Goal: Task Accomplishment & Management: Manage account settings

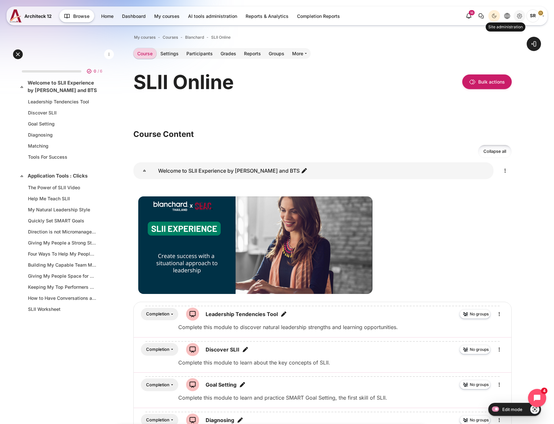
click at [518, 14] on icon "Site administration" at bounding box center [519, 16] width 5 height 5
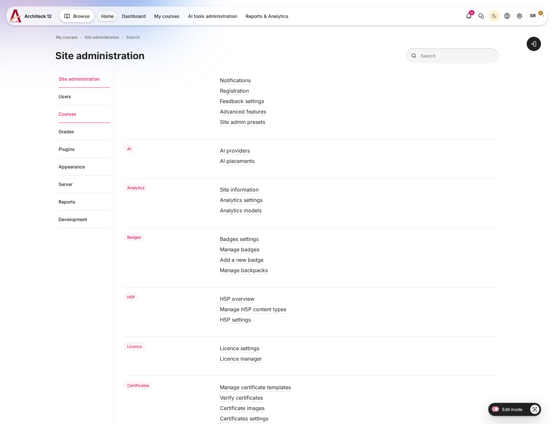
click at [87, 113] on link "Courses" at bounding box center [85, 114] width 52 height 18
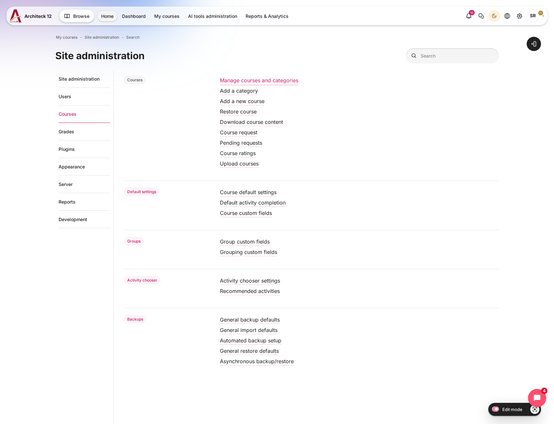
click at [247, 80] on link "Manage courses and categories" at bounding box center [259, 80] width 78 height 7
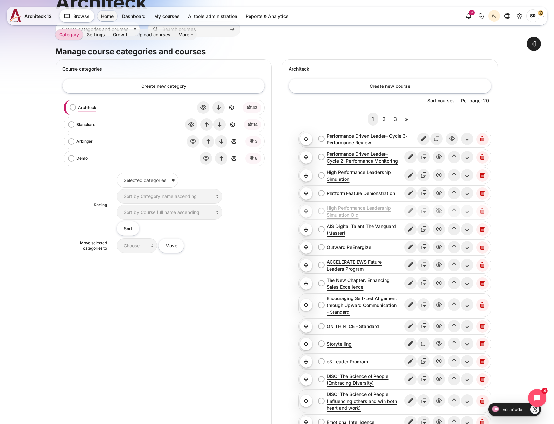
scroll to position [33, 0]
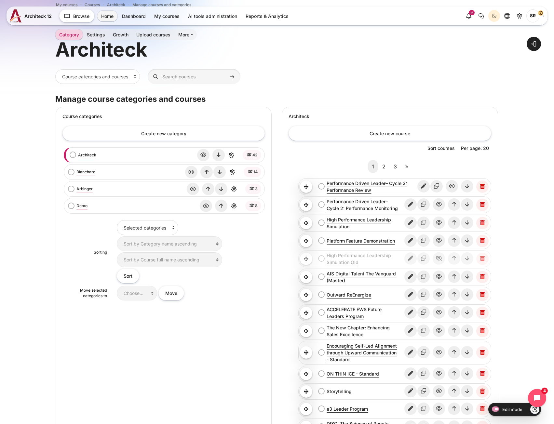
click at [73, 176] on div "Blanchard bulk action selection Blanchard View Edit Delete" at bounding box center [163, 172] width 197 height 12
click at [78, 174] on link "Blanchard" at bounding box center [85, 172] width 19 height 6
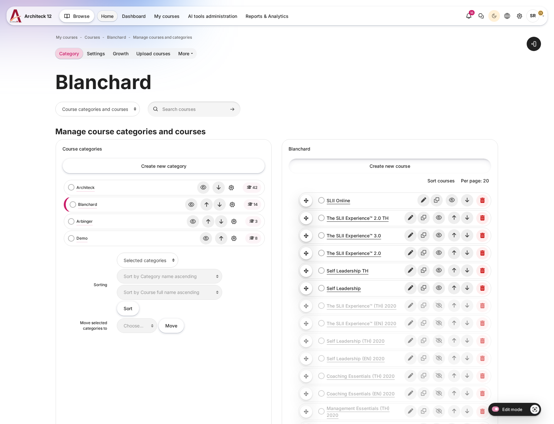
click at [369, 164] on link "Create new course" at bounding box center [390, 165] width 202 height 15
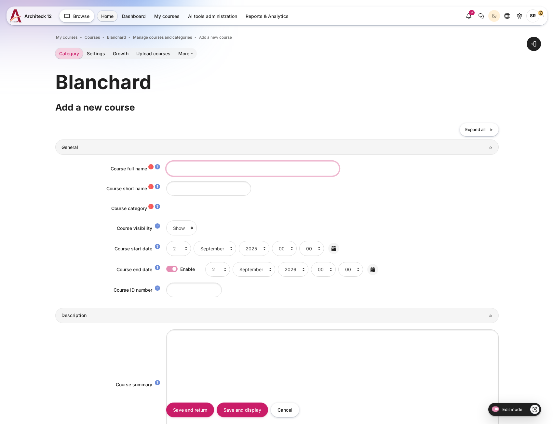
click at [178, 174] on input "Course full name" at bounding box center [252, 168] width 173 height 15
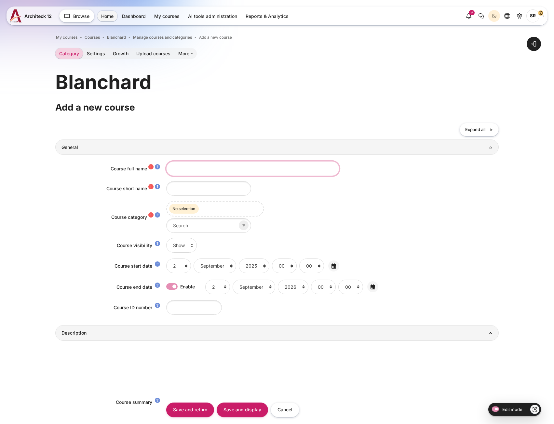
paste input "Coaching Essentials® Overview"
type input "Coaching Essentials® Overview"
click at [200, 188] on input "Course short name" at bounding box center [208, 188] width 85 height 15
paste input "Coaching Essentials® Overview"
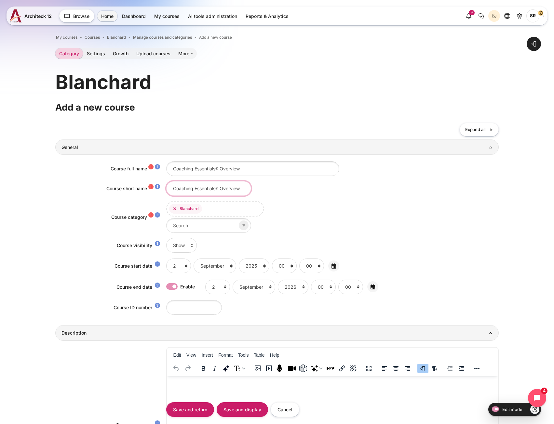
drag, startPoint x: 220, startPoint y: 188, endPoint x: 39, endPoint y: 191, distance: 181.0
click at [39, 191] on div "Open block drawer" at bounding box center [277, 415] width 554 height 792
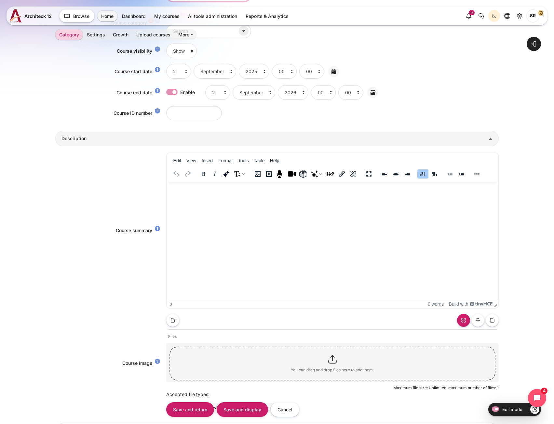
scroll to position [195, 0]
type input "Coaching Essentials® Overview"
click at [241, 415] on input "Save and display" at bounding box center [242, 410] width 51 height 15
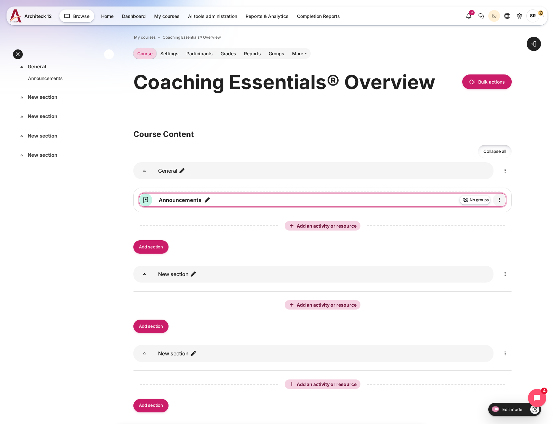
click at [500, 201] on icon "Edit" at bounding box center [500, 200] width 8 height 8
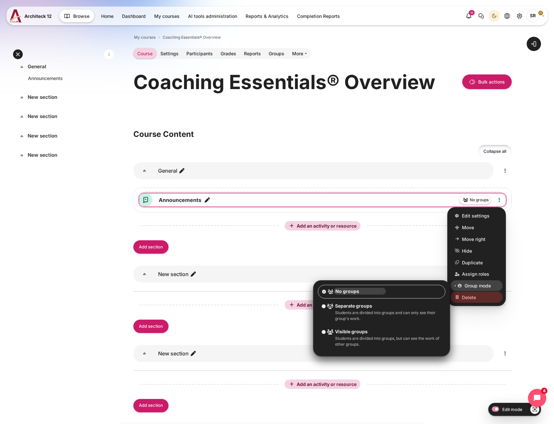
click at [474, 297] on span "Delete" at bounding box center [469, 297] width 14 height 7
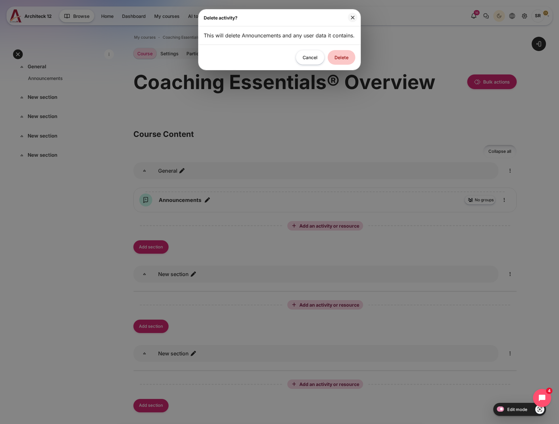
click at [338, 65] on button "Delete" at bounding box center [342, 57] width 28 height 15
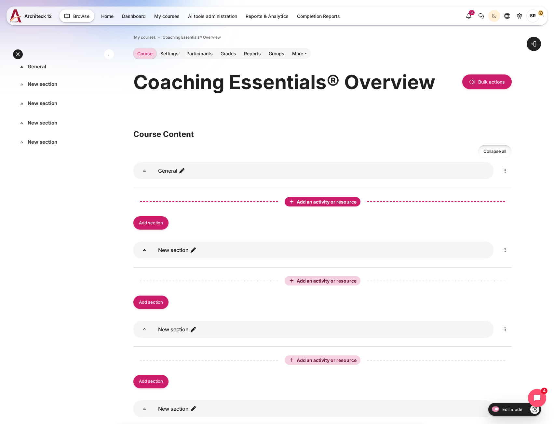
click at [299, 200] on span "Add an activity or resource" at bounding box center [327, 202] width 61 height 6
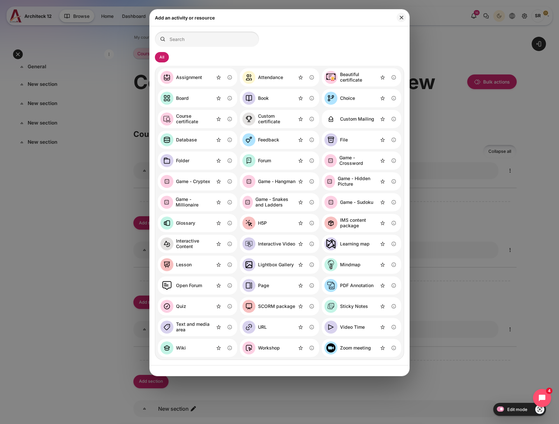
click at [276, 310] on link "SCORM package" at bounding box center [268, 306] width 53 height 13
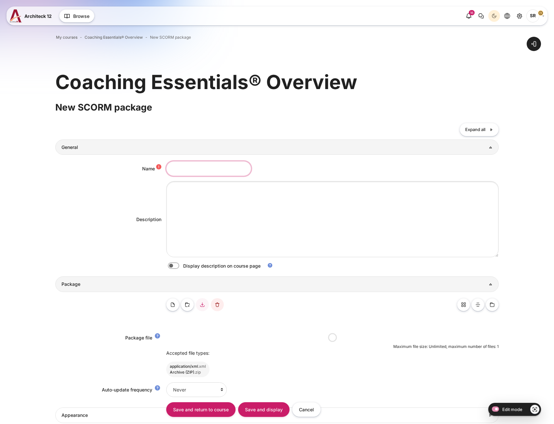
click at [186, 172] on input "Name" at bounding box center [208, 168] width 85 height 15
paste input "Coaching Essentials Overview"
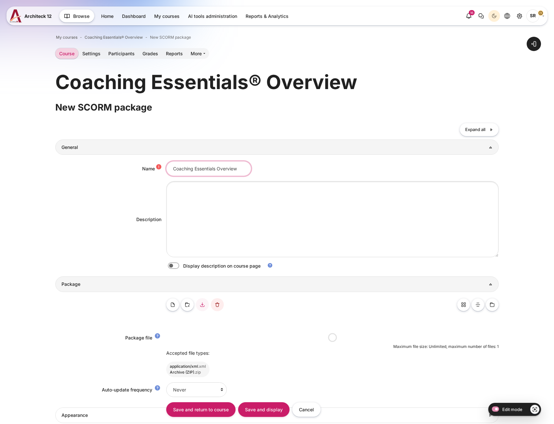
scroll to position [0, 3]
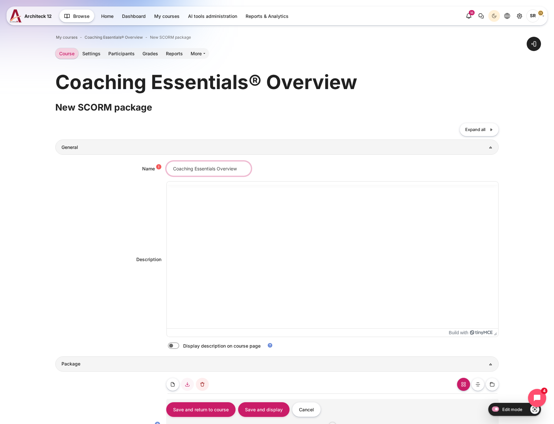
type input "Coaching Essentials Overview"
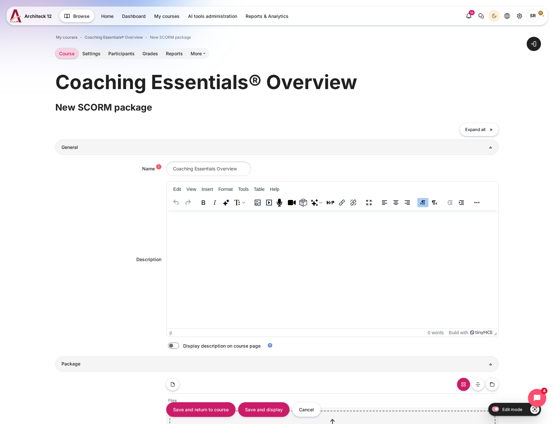
scroll to position [0, 0]
click at [199, 224] on html at bounding box center [332, 217] width 331 height 13
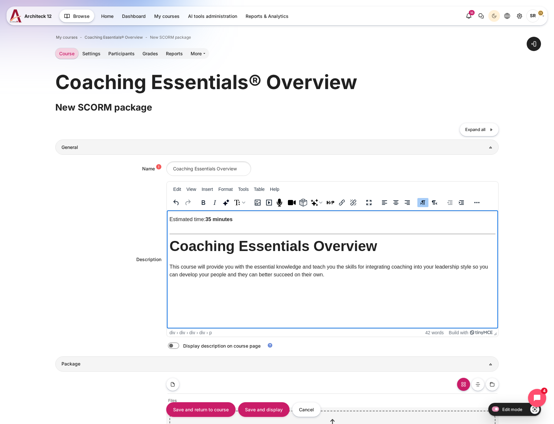
click at [182, 347] on label "Content" at bounding box center [182, 346] width 1 height 7
click at [179, 347] on input "Content" at bounding box center [184, 347] width 11 height 7
checkbox input "true"
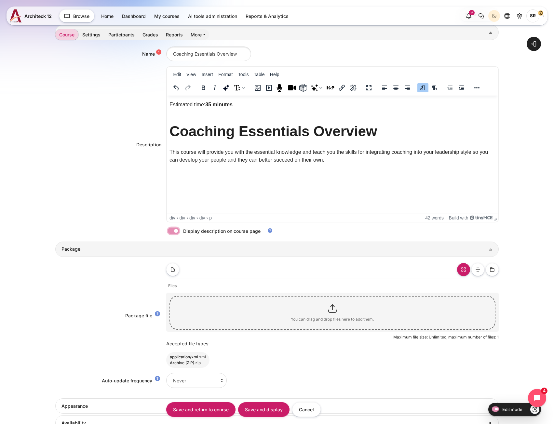
scroll to position [33, 0]
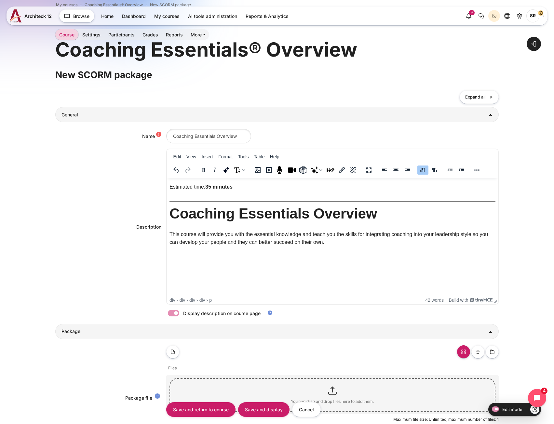
click at [250, 216] on h1 "Coaching Essentials Overview" at bounding box center [273, 213] width 208 height 19
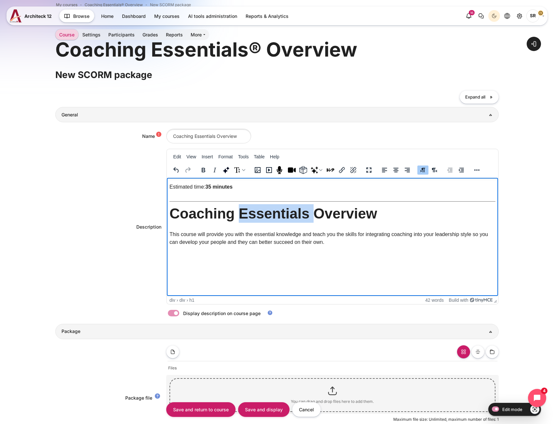
click at [250, 216] on h1 "Coaching Essentials Overview" at bounding box center [273, 213] width 208 height 19
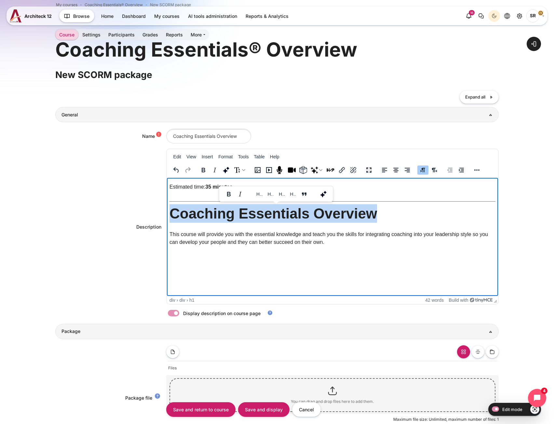
click at [250, 216] on h1 "Coaching Essentials Overview" at bounding box center [273, 213] width 208 height 19
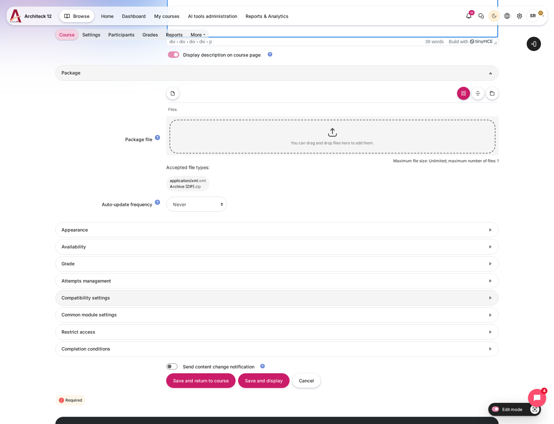
scroll to position [329, 0]
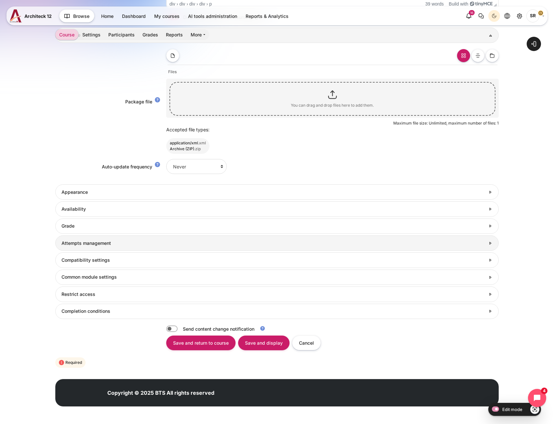
click at [92, 243] on h3 "Attempts management" at bounding box center [274, 244] width 424 height 6
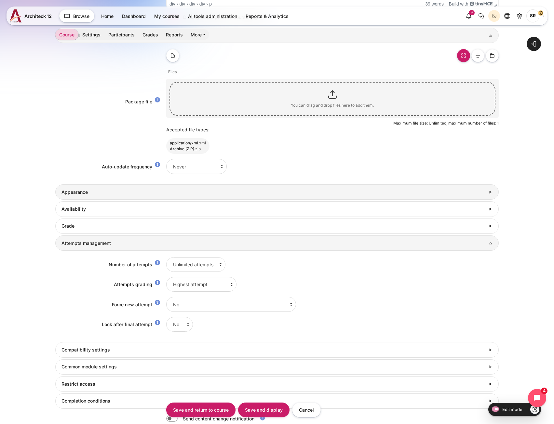
click at [91, 197] on link "Appearance" at bounding box center [276, 192] width 443 height 15
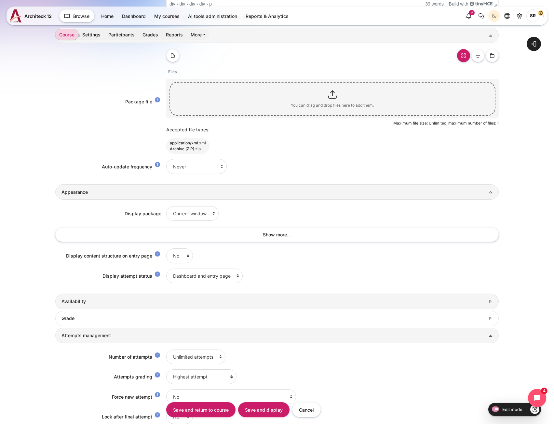
click at [104, 308] on link "Availability" at bounding box center [276, 301] width 443 height 15
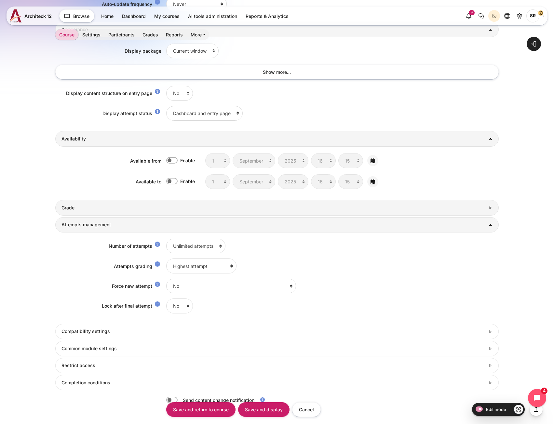
click at [101, 211] on link "Grade" at bounding box center [276, 207] width 443 height 15
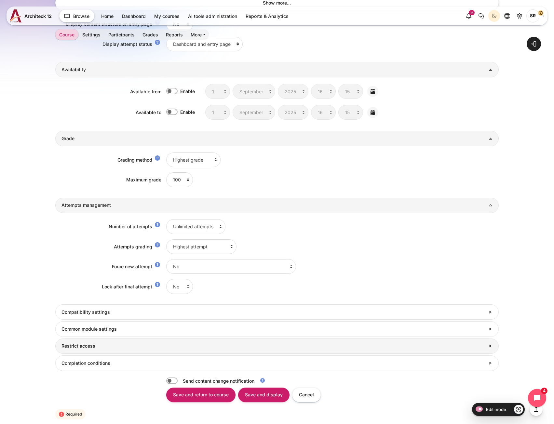
scroll to position [613, 0]
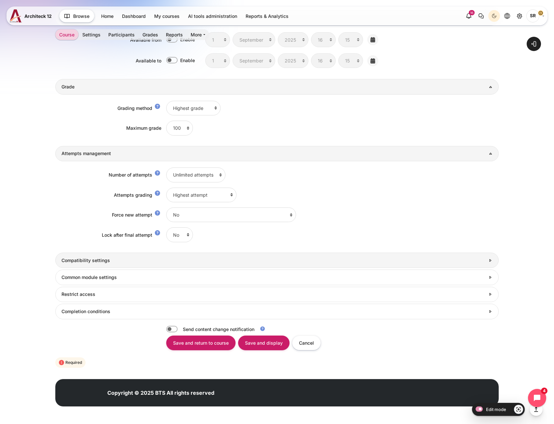
click at [128, 258] on h3 "Compatibility settings" at bounding box center [274, 261] width 424 height 6
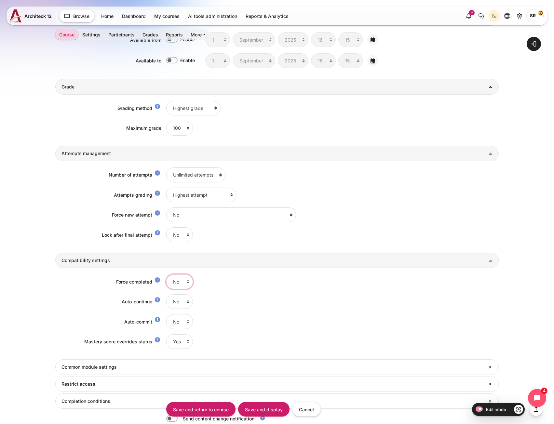
click at [173, 282] on select "No Yes" at bounding box center [179, 282] width 27 height 15
select select "1"
click at [166, 275] on select "No Yes" at bounding box center [179, 282] width 27 height 15
click at [178, 308] on select "No Yes" at bounding box center [179, 302] width 27 height 15
select select "1"
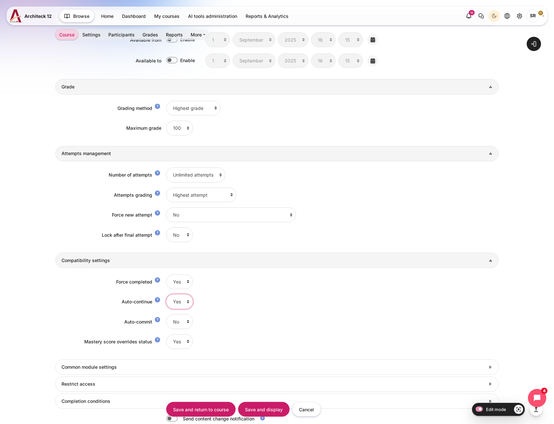
click at [166, 295] on select "No Yes" at bounding box center [179, 302] width 27 height 15
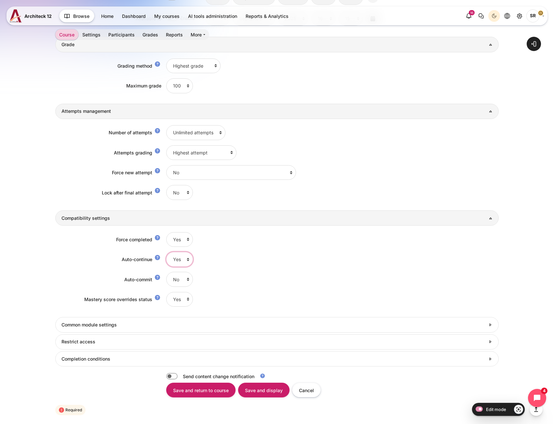
scroll to position [703, 0]
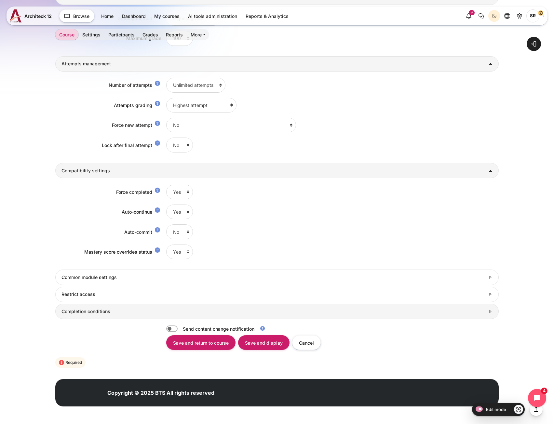
click at [89, 310] on h3 "Completion conditions" at bounding box center [274, 312] width 424 height 6
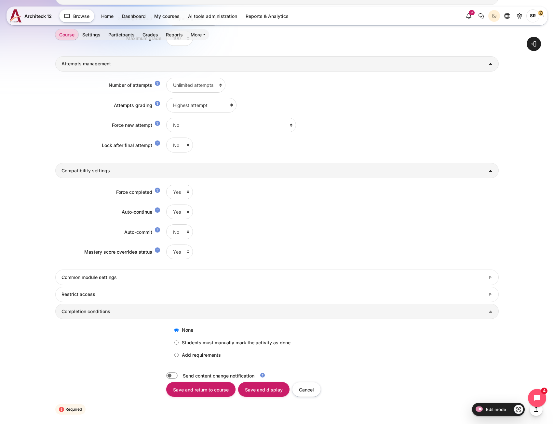
click at [186, 360] on label "Add requirements" at bounding box center [196, 355] width 50 height 11
click at [179, 357] on input "Add requirements" at bounding box center [176, 355] width 4 height 4
radio input "true"
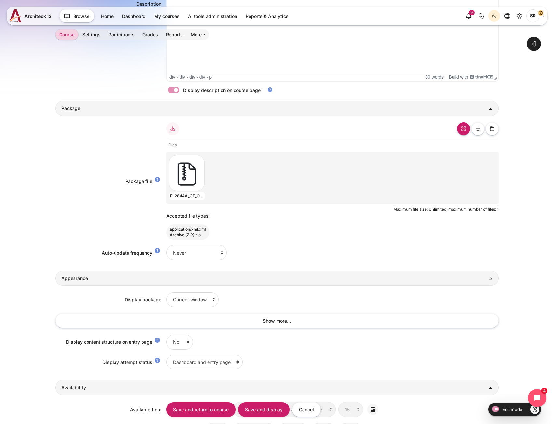
scroll to position [475, 0]
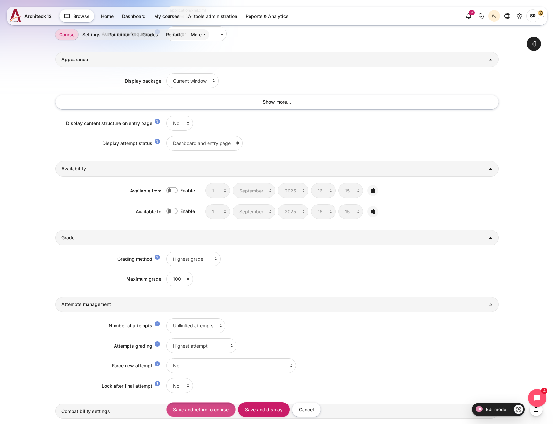
click at [208, 414] on input "Save and return to course" at bounding box center [200, 410] width 69 height 15
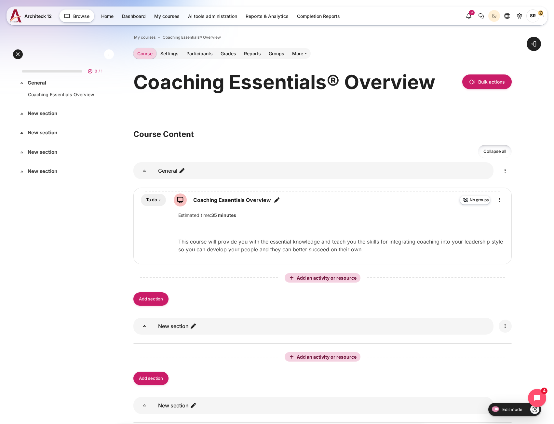
click at [506, 326] on icon "Edit" at bounding box center [506, 327] width 8 height 8
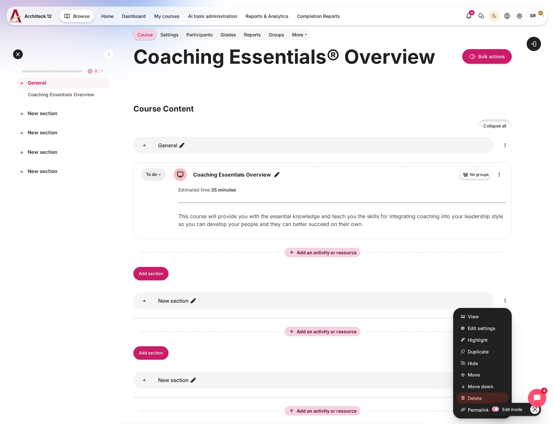
scroll to position [98, 0]
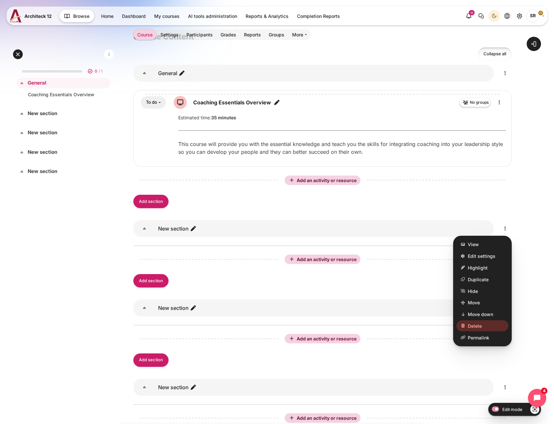
drag, startPoint x: 484, startPoint y: 338, endPoint x: 483, endPoint y: 327, distance: 11.5
click at [483, 327] on div "View Edit settings Highlight Duplicate Hide Move Move down" at bounding box center [482, 291] width 59 height 111
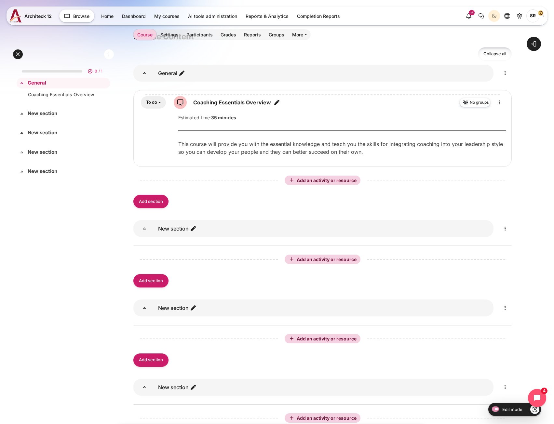
click at [483, 327] on div "Add an activity or resource Add section" at bounding box center [322, 350] width 379 height 50
click at [507, 228] on icon "Edit" at bounding box center [506, 229] width 8 height 8
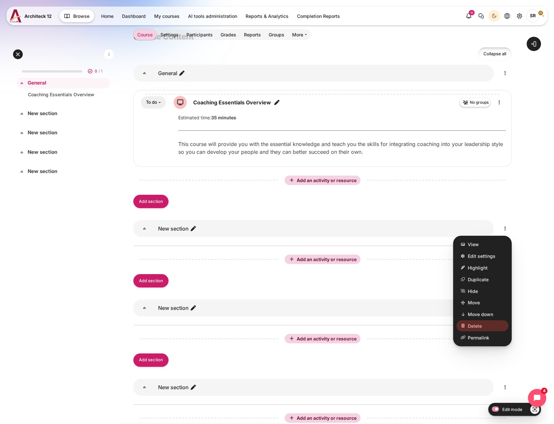
click at [486, 325] on link "Delete" at bounding box center [483, 326] width 52 height 11
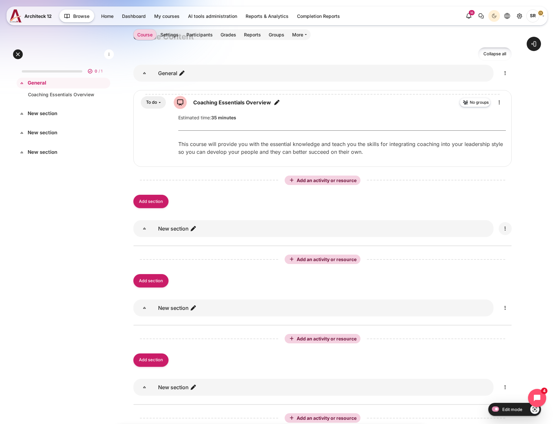
click at [508, 228] on icon "Edit" at bounding box center [506, 229] width 8 height 8
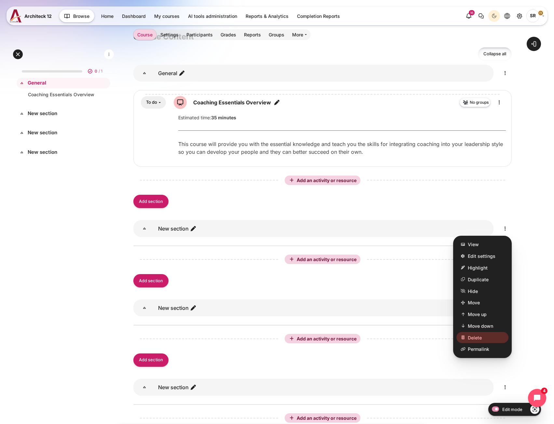
click at [481, 339] on span "Delete" at bounding box center [475, 338] width 14 height 7
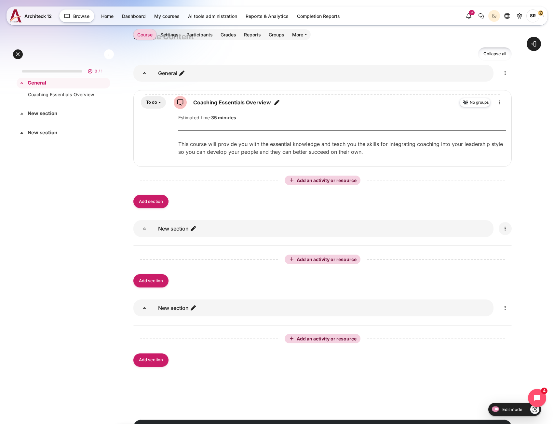
click at [507, 229] on icon "Edit" at bounding box center [506, 229] width 8 height 8
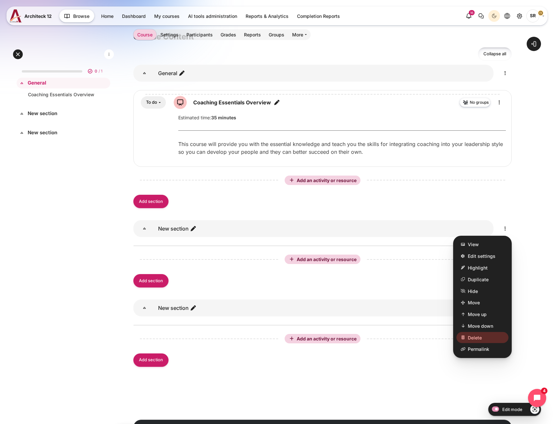
click at [483, 334] on link "Delete" at bounding box center [483, 338] width 52 height 11
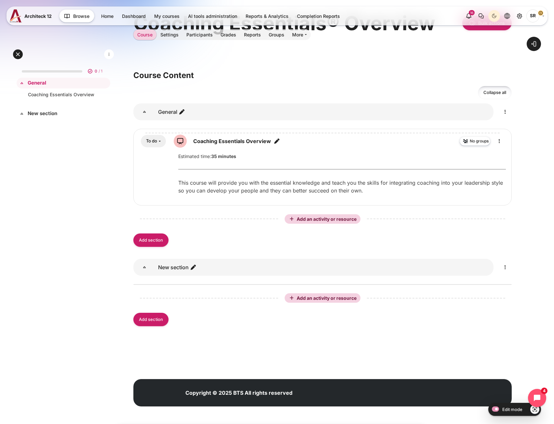
scroll to position [59, 0]
click at [504, 268] on icon "Edit" at bounding box center [506, 268] width 8 height 8
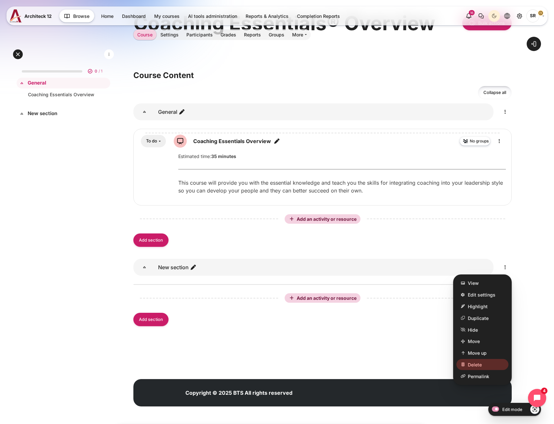
click at [477, 366] on span "Delete" at bounding box center [475, 365] width 14 height 7
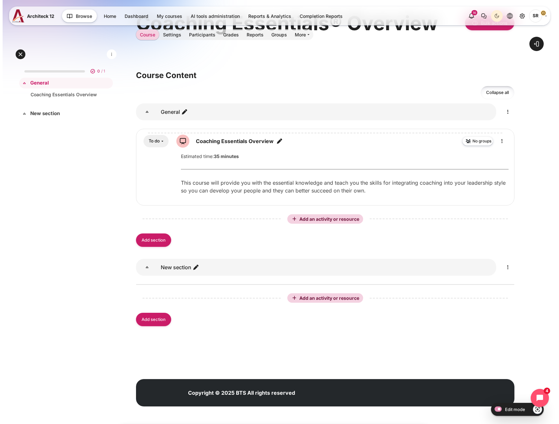
scroll to position [0, 0]
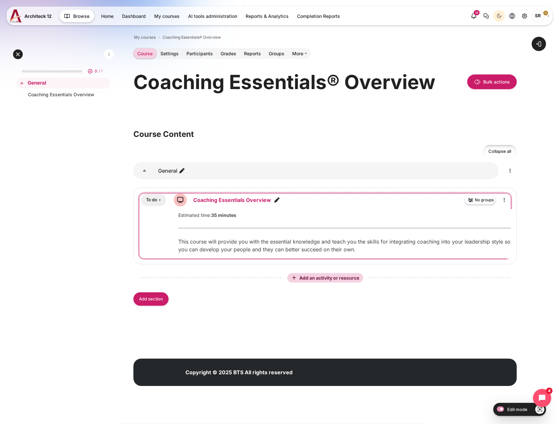
click at [232, 200] on link "Coaching Essentials Overview SCORM package" at bounding box center [232, 200] width 78 height 8
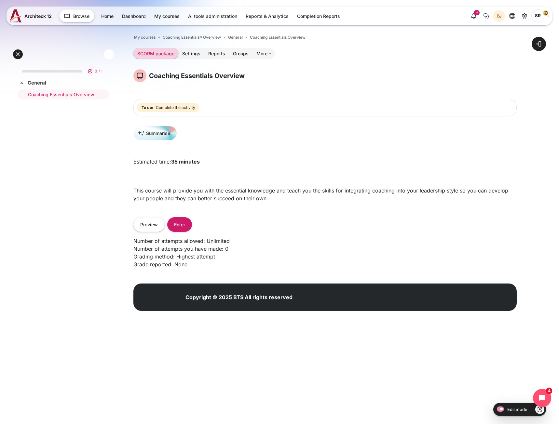
click at [186, 236] on div "Number of attempts allowed: Unlimited Number of attempts you have made: 0 Gradi…" at bounding box center [324, 253] width 383 height 42
click at [183, 229] on button "Enter" at bounding box center [179, 224] width 25 height 15
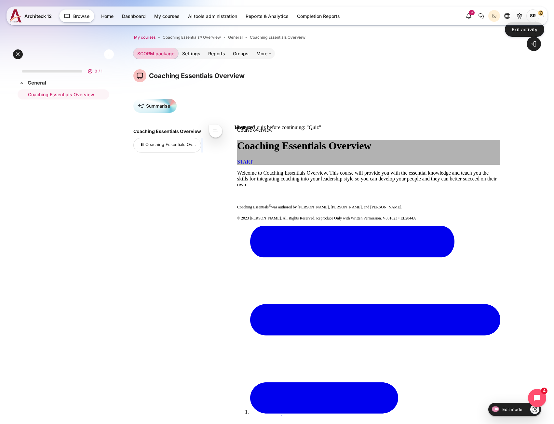
click at [142, 36] on span "My courses" at bounding box center [144, 37] width 21 height 6
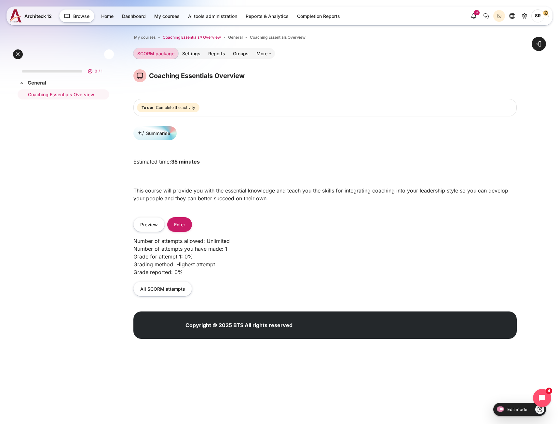
click at [187, 36] on span "Coaching Essentials® Overview" at bounding box center [192, 37] width 58 height 6
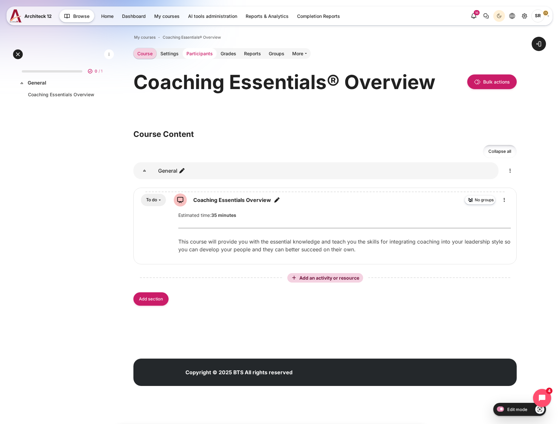
click at [207, 56] on link "Participants" at bounding box center [200, 53] width 34 height 11
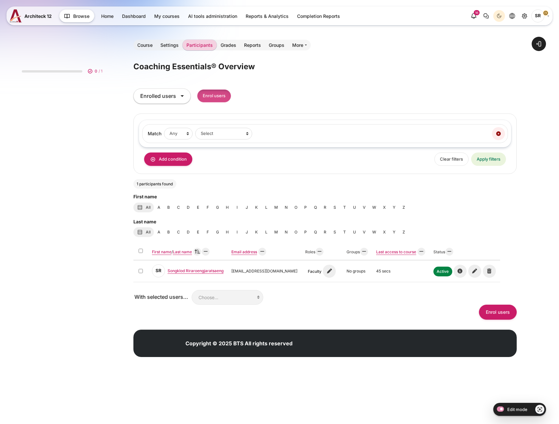
click at [228, 95] on input "Enrol users" at bounding box center [214, 96] width 34 height 13
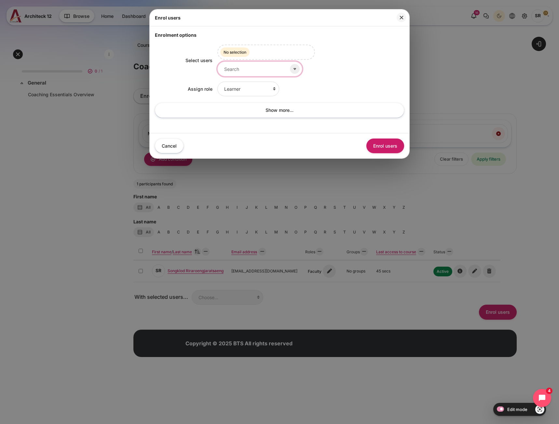
click at [241, 69] on input "Select users" at bounding box center [259, 69] width 85 height 15
type input "ะ"
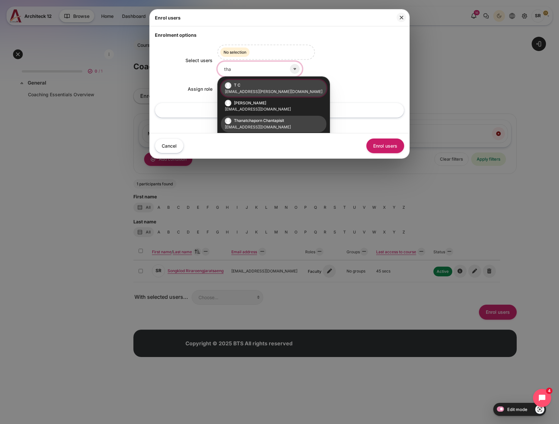
type input "tha"
click at [264, 119] on span "Thanatchaporn Chantapisit" at bounding box center [259, 120] width 50 height 5
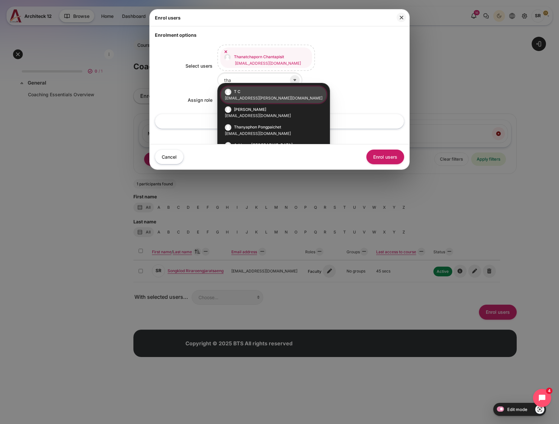
click at [326, 81] on div "T C thanyaphon.chet@gmail.com Natthamon Cennok natthamon.c@bts.com Thanatchapor…" at bounding box center [310, 66] width 187 height 43
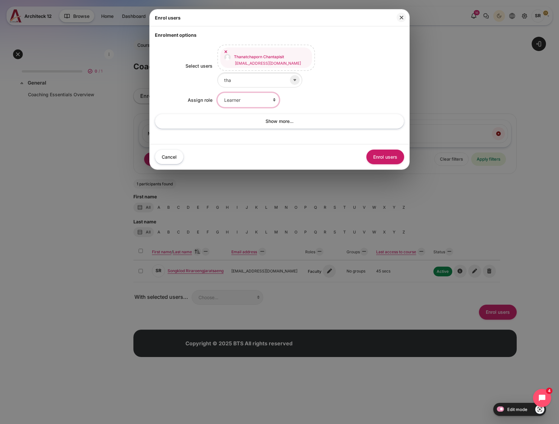
click at [270, 98] on select "Learner Faculty Client Sponsor 3 Manager Teacher Non-editing teacher Student Le…" at bounding box center [248, 100] width 62 height 15
select select "10"
click at [217, 93] on select "Learner Faculty Client Sponsor 3 Manager Teacher Non-editing teacher Student Le…" at bounding box center [248, 100] width 62 height 15
click at [382, 150] on button "Enrol users" at bounding box center [385, 157] width 38 height 15
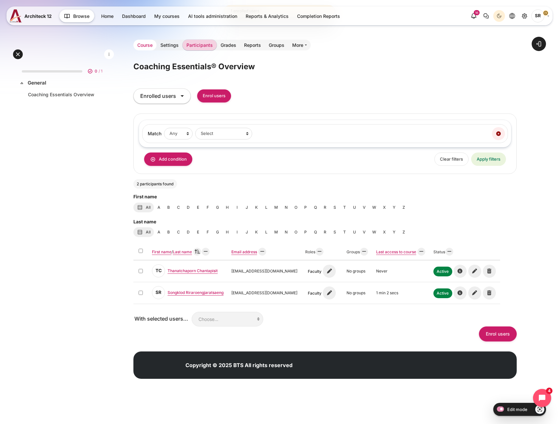
click at [142, 42] on link "Course" at bounding box center [144, 45] width 23 height 11
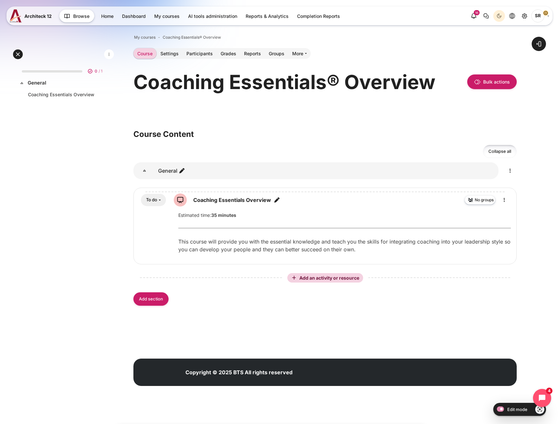
click at [73, 277] on div "0 / 1 Expand Collapse General Highlighted" at bounding box center [64, 216] width 94 height 308
click at [281, 140] on div "Blocks Course Content Section outline Collapse all Expand all Select section Ge…" at bounding box center [324, 221] width 383 height 185
click at [103, 16] on link "Home" at bounding box center [107, 16] width 20 height 11
